Goal: Task Accomplishment & Management: Manage account settings

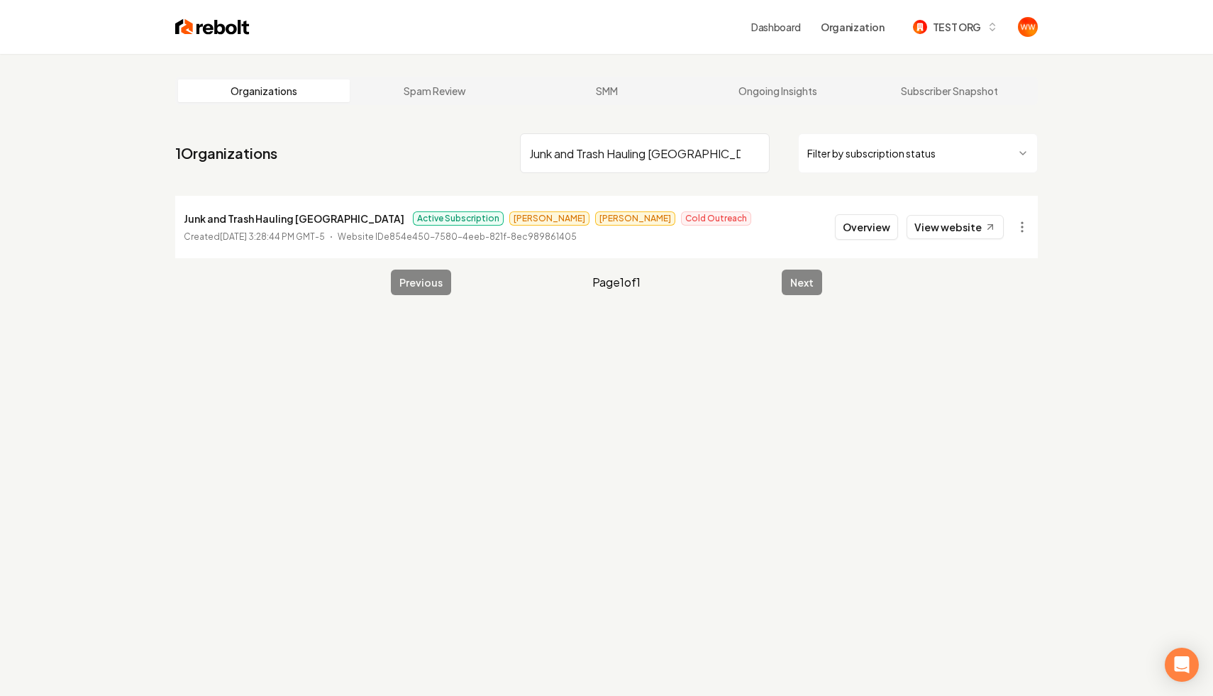
click at [628, 164] on input "Junk and Trash Hauling San Diego" at bounding box center [645, 153] width 250 height 40
paste input "North [US_STATE] Electrical Services"
type input "North [US_STATE] Electrical Services"
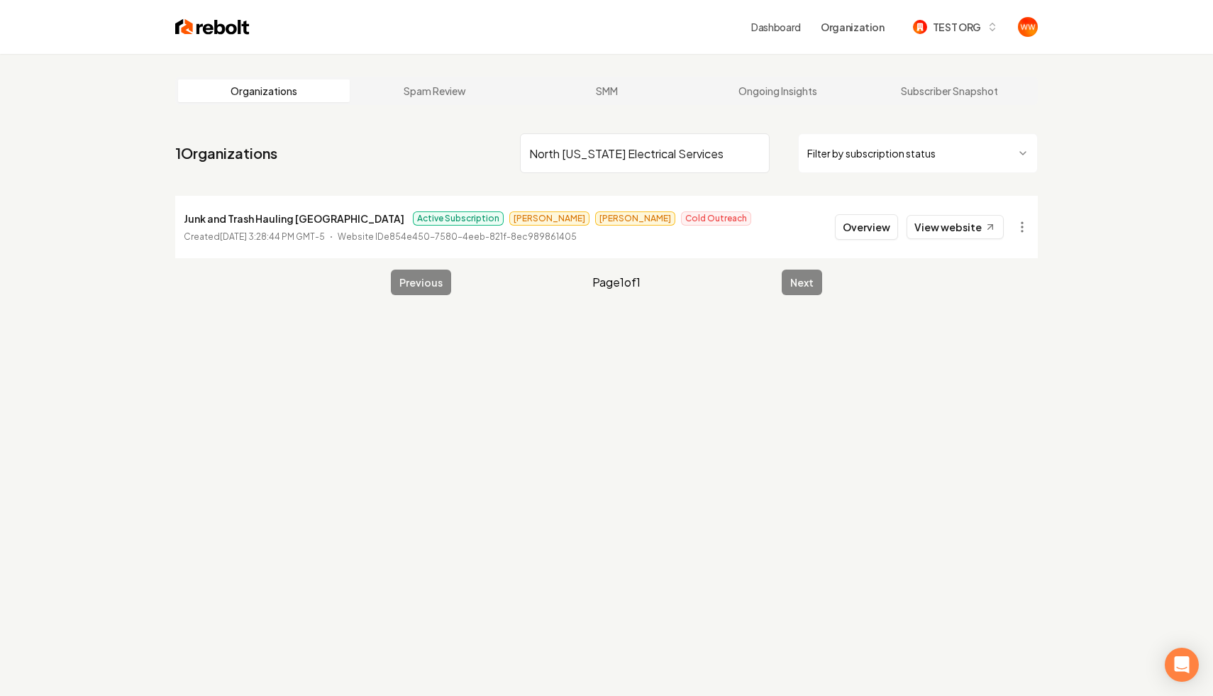
click at [733, 509] on div "Organizations Spam Review SMM Ongoing Insights Subscriber Snapshot 1 Organizati…" at bounding box center [606, 402] width 1213 height 696
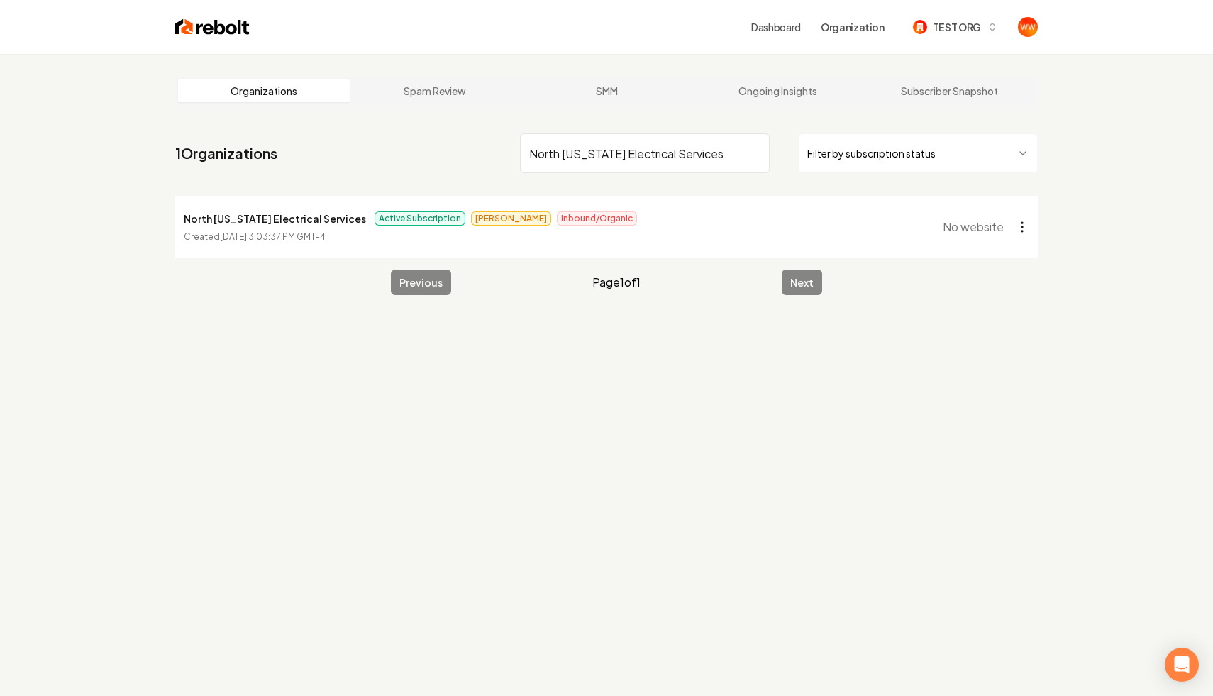
click at [1016, 220] on html "Dashboard Organization TEST ORG Organizations Spam Review SMM Ongoing Insights …" at bounding box center [606, 348] width 1213 height 696
click at [247, 206] on html "Dashboard Organization TEST ORG Organizations Spam Review SMM Ongoing Insights …" at bounding box center [606, 348] width 1213 height 696
click at [235, 211] on p "North Georgia Electrical Services" at bounding box center [275, 218] width 182 height 17
click at [228, 213] on p "North Georgia Electrical Services" at bounding box center [275, 218] width 182 height 17
click at [1021, 229] on html "Dashboard Organization TEST ORG Organizations Spam Review SMM Ongoing Insights …" at bounding box center [606, 348] width 1213 height 696
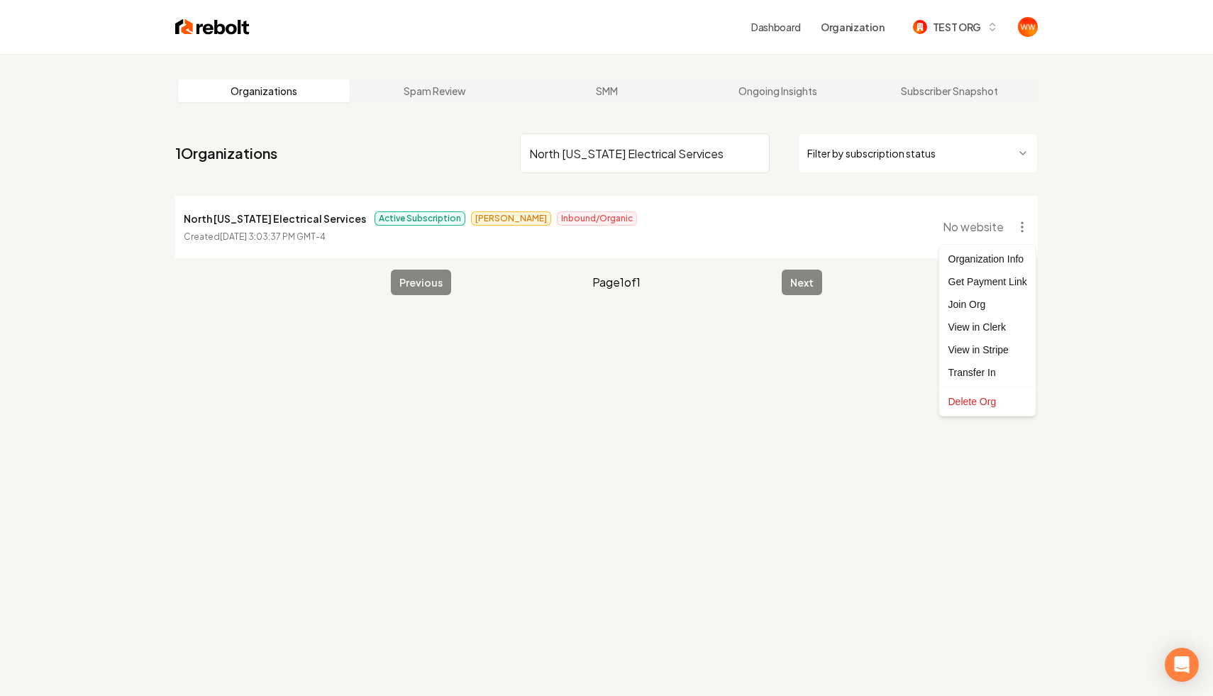
click at [674, 262] on html "Dashboard Organization TEST ORG Organizations Spam Review SMM Ongoing Insights …" at bounding box center [606, 348] width 1213 height 696
click at [655, 241] on li "North Georgia Electrical Services Active Subscription Omar Inbound/Organic Crea…" at bounding box center [606, 227] width 862 height 62
click at [675, 233] on li "North Georgia Electrical Services Active Subscription Omar Inbound/Organic Crea…" at bounding box center [606, 227] width 862 height 62
click at [243, 216] on p "North Georgia Electrical Services" at bounding box center [275, 218] width 182 height 17
click at [709, 420] on div "Organizations Spam Review SMM Ongoing Insights Subscriber Snapshot 1 Organizati…" at bounding box center [606, 402] width 1213 height 696
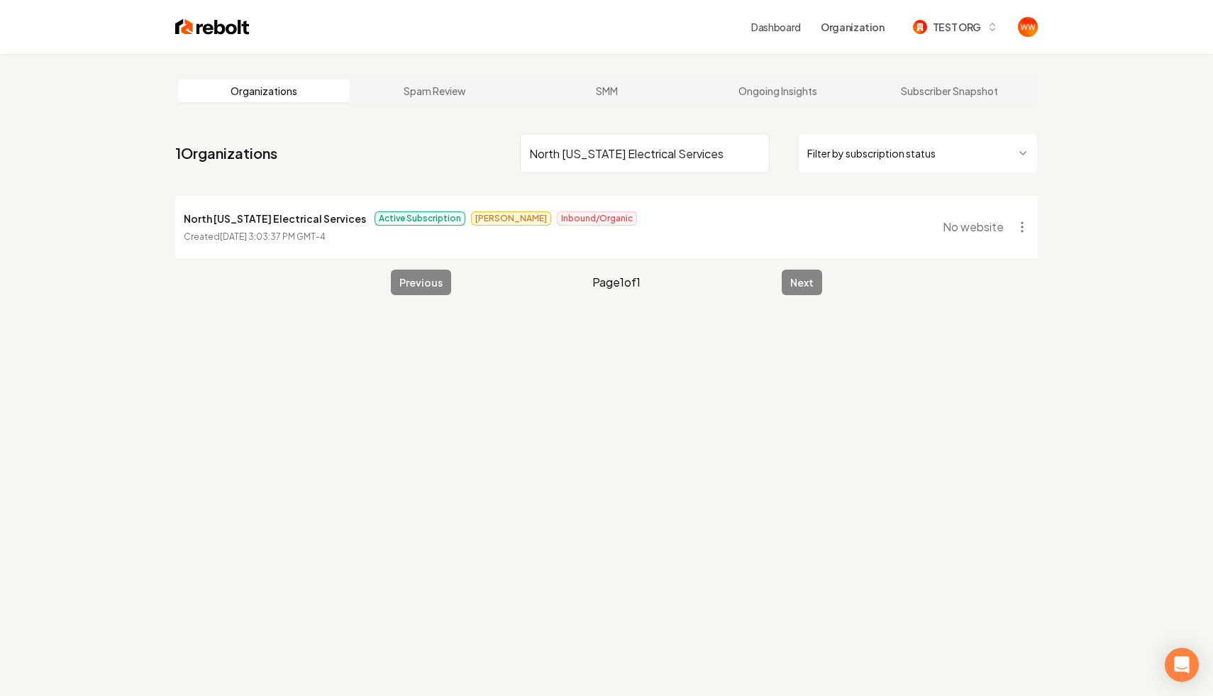
click at [587, 67] on main "Organizations Spam Review SMM Ongoing Insights Subscriber Snapshot 1 Organizati…" at bounding box center [606, 186] width 908 height 264
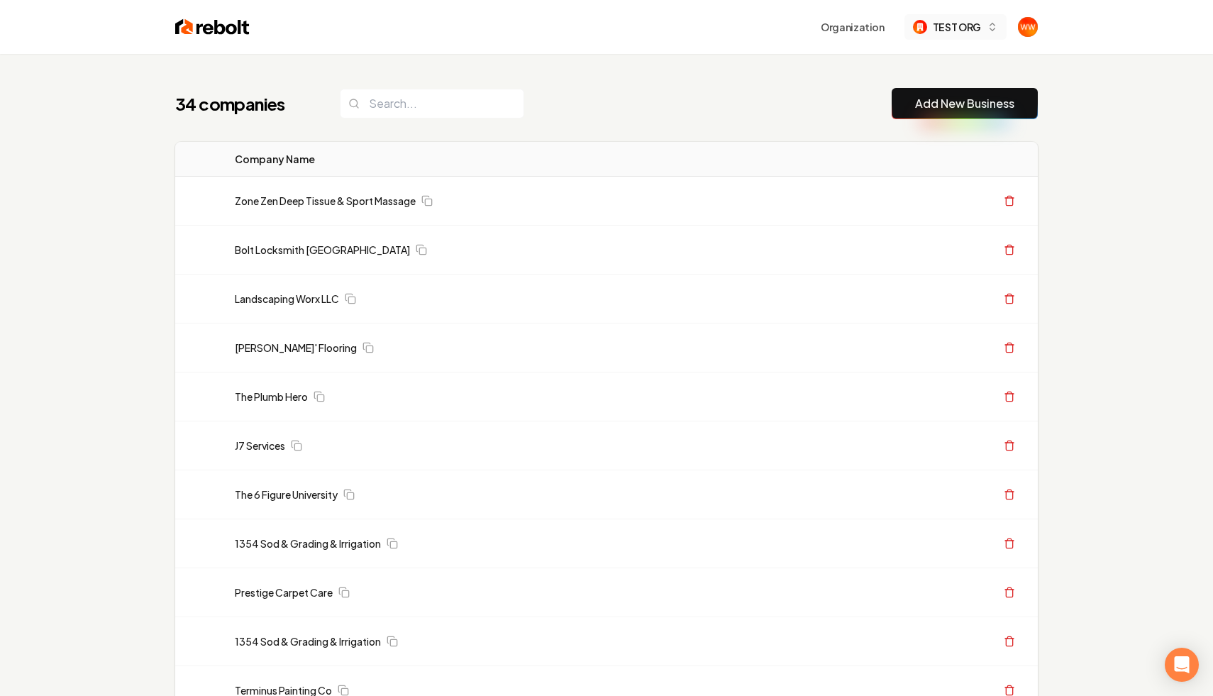
click at [989, 39] on button "TEST ORG" at bounding box center [955, 27] width 102 height 26
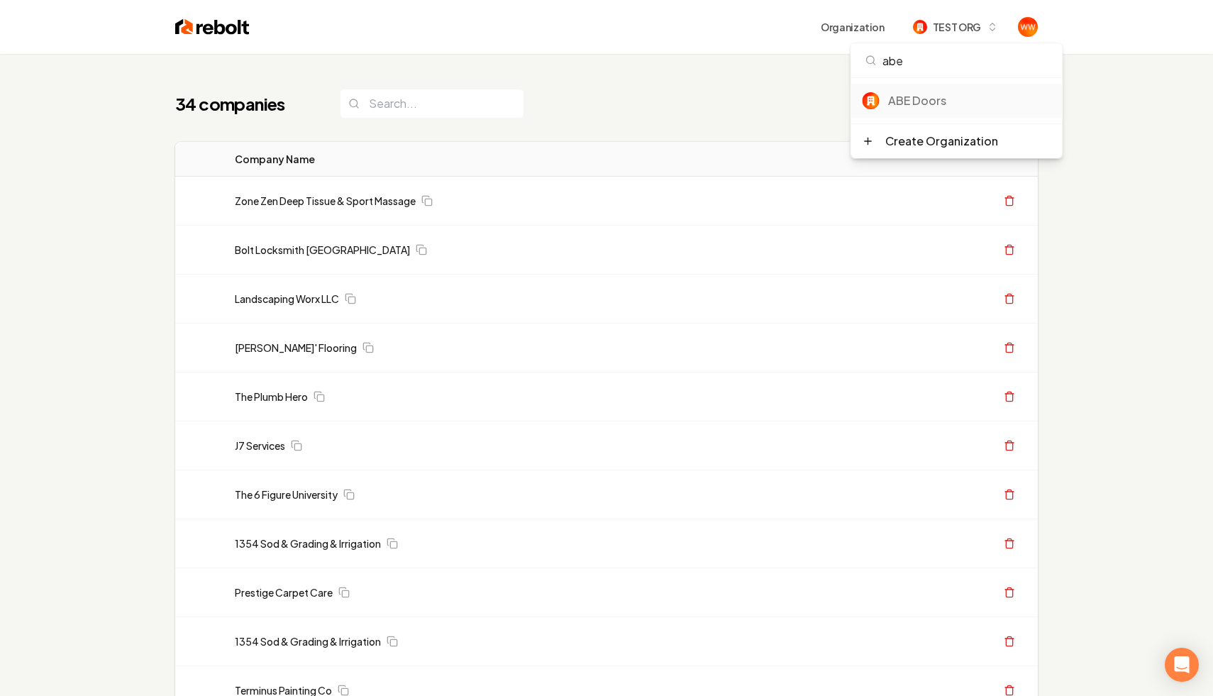
type input "abe"
click at [902, 96] on div "ABE Doors" at bounding box center [969, 100] width 163 height 17
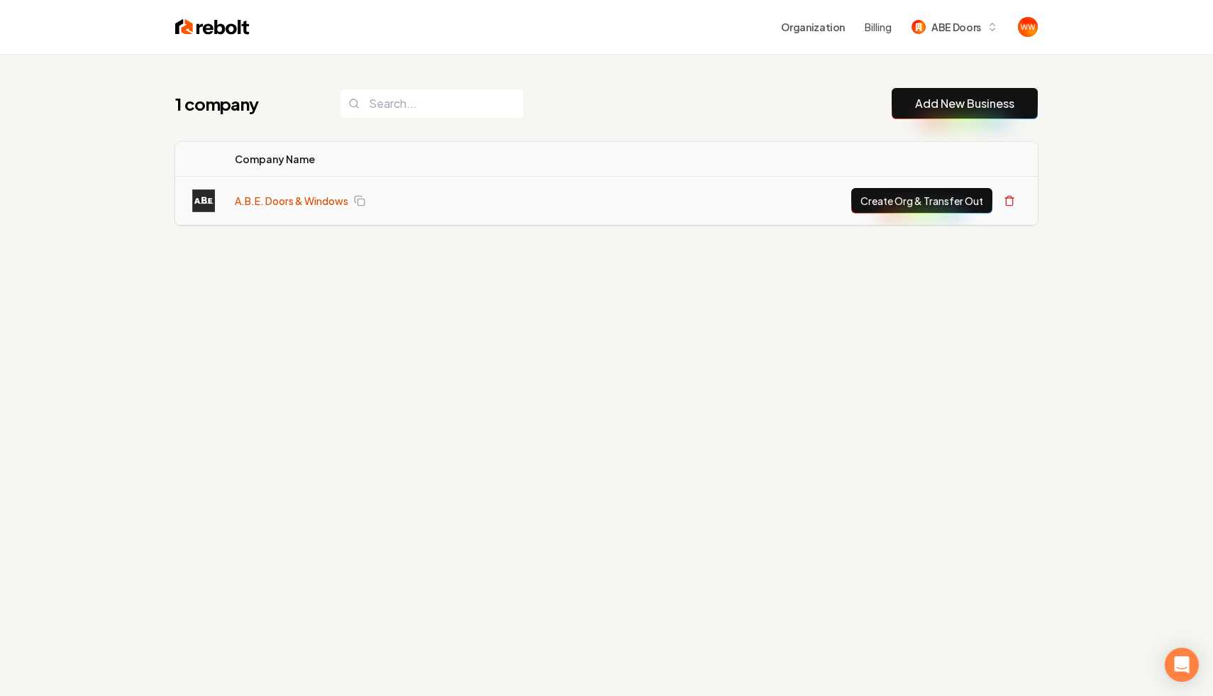
click at [257, 198] on link "A.B.E. Doors & Windows" at bounding box center [291, 201] width 113 height 14
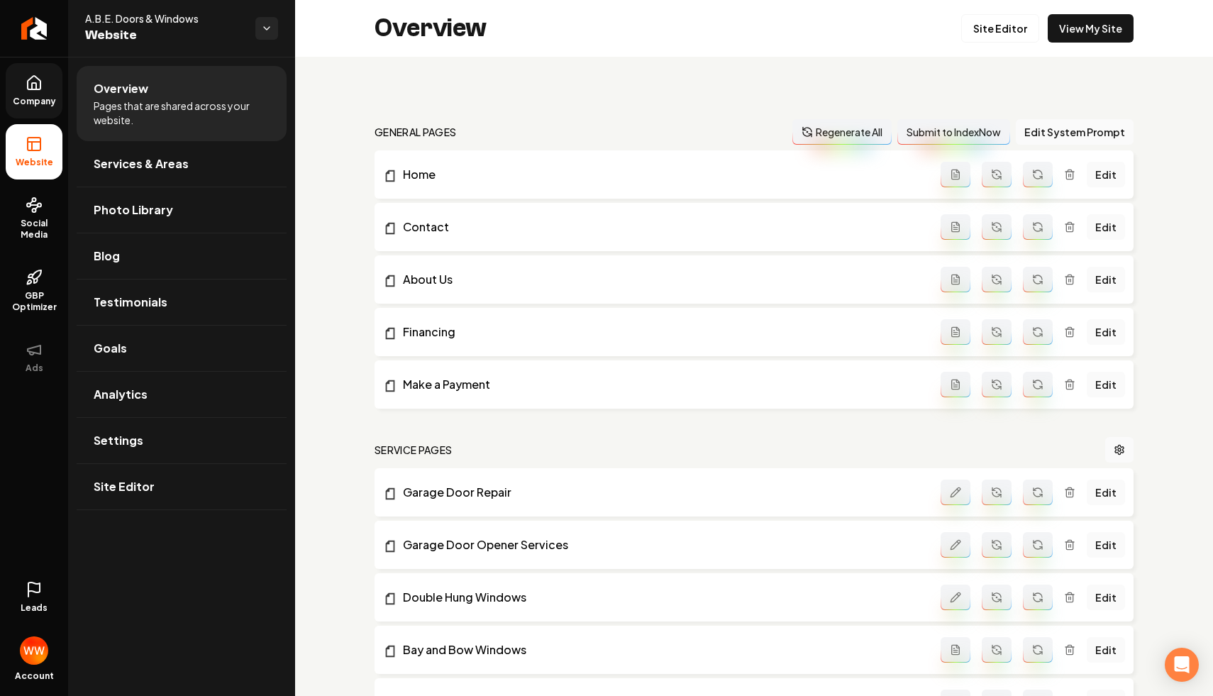
click at [40, 103] on span "Company" at bounding box center [34, 101] width 55 height 11
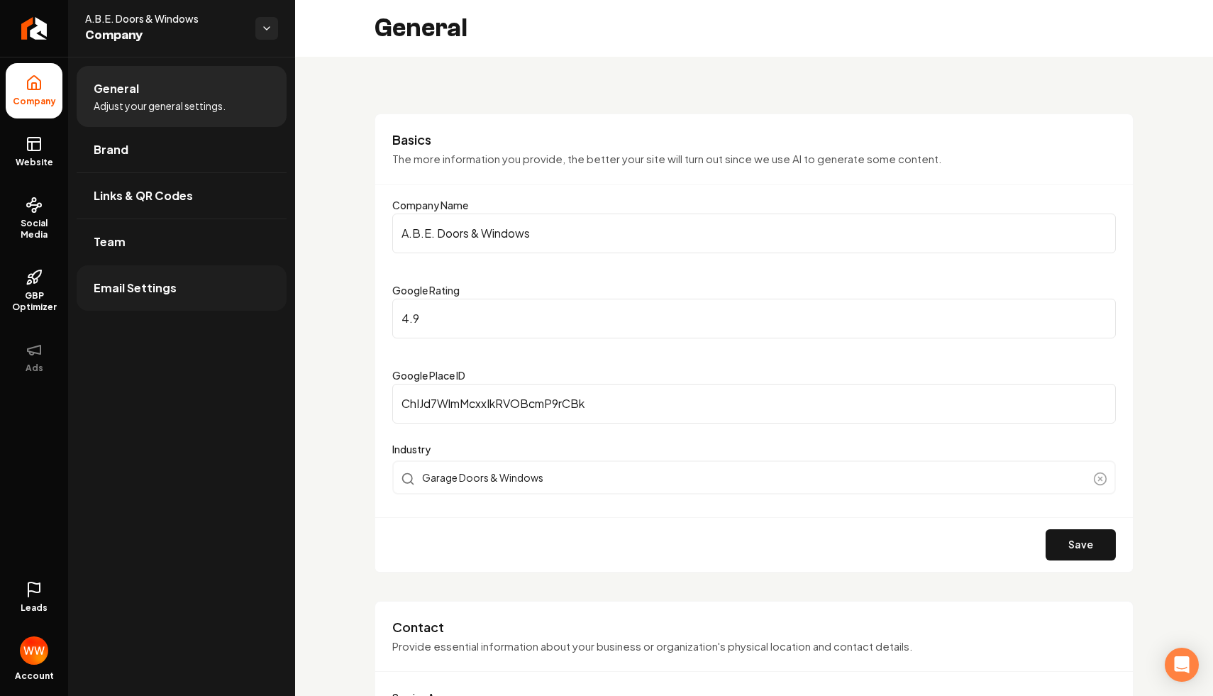
click at [180, 290] on link "Email Settings" at bounding box center [182, 287] width 210 height 45
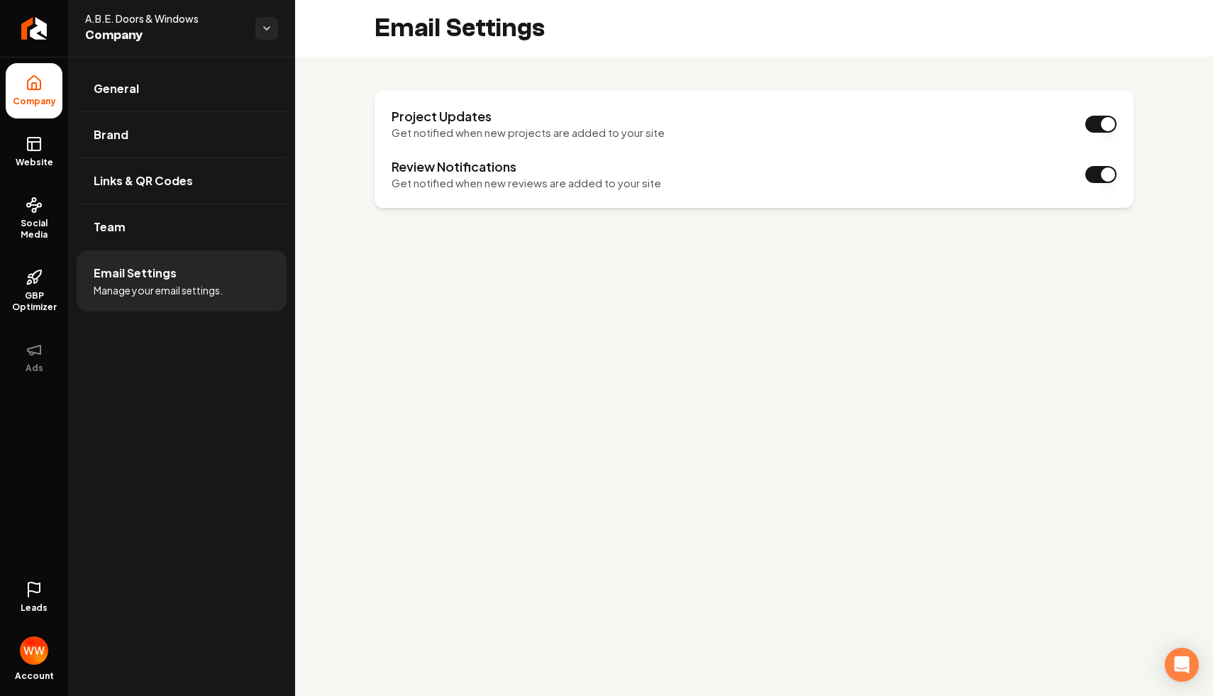
click at [689, 289] on main "Email Settings Project Updates Get notified when new projects are added to your…" at bounding box center [754, 348] width 918 height 696
click at [649, 357] on main "Email Settings Project Updates Get notified when new projects are added to your…" at bounding box center [754, 348] width 918 height 696
